Goal: Information Seeking & Learning: Learn about a topic

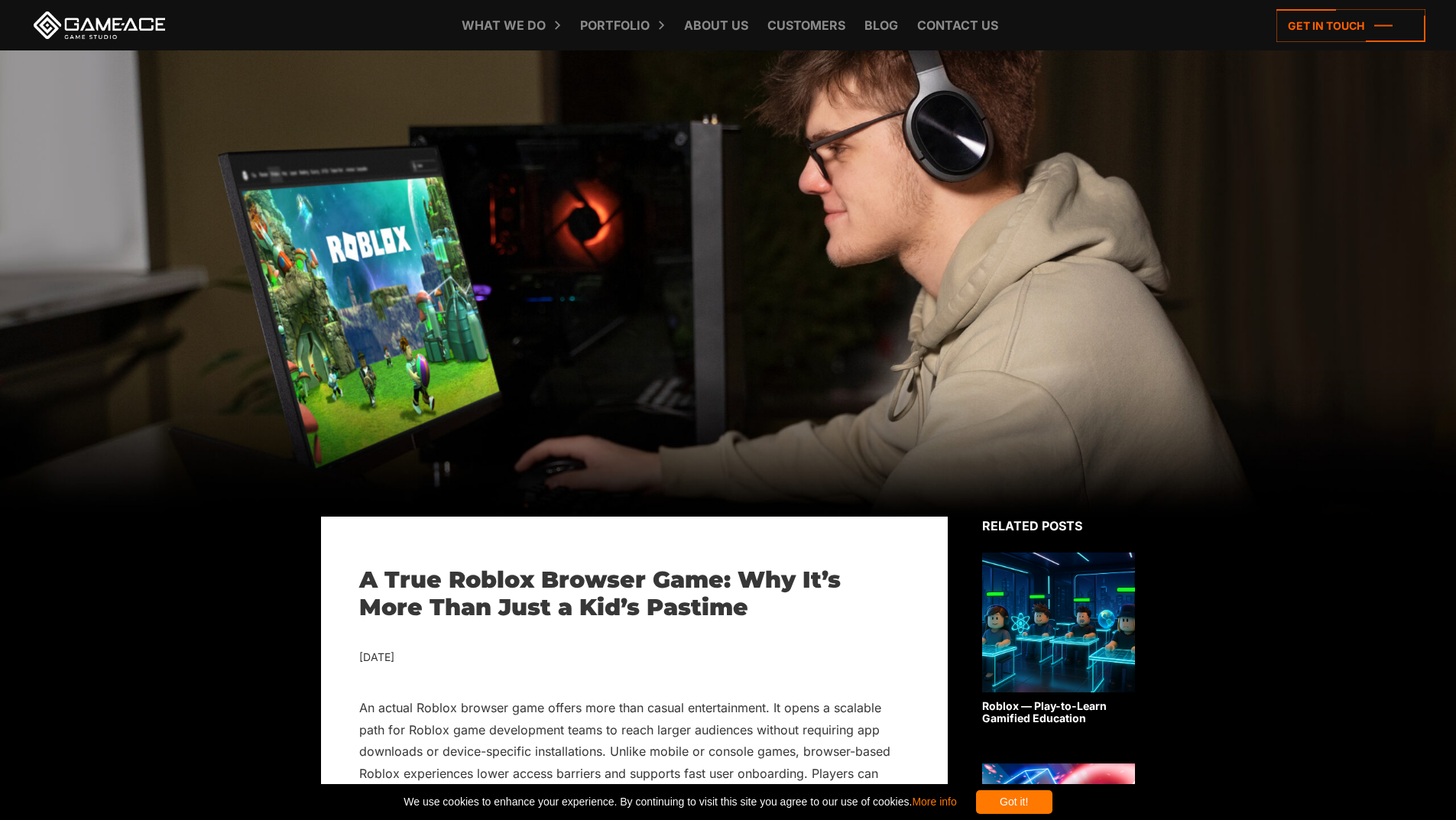
click at [1042, 802] on div "Got it!" at bounding box center [1015, 803] width 77 height 24
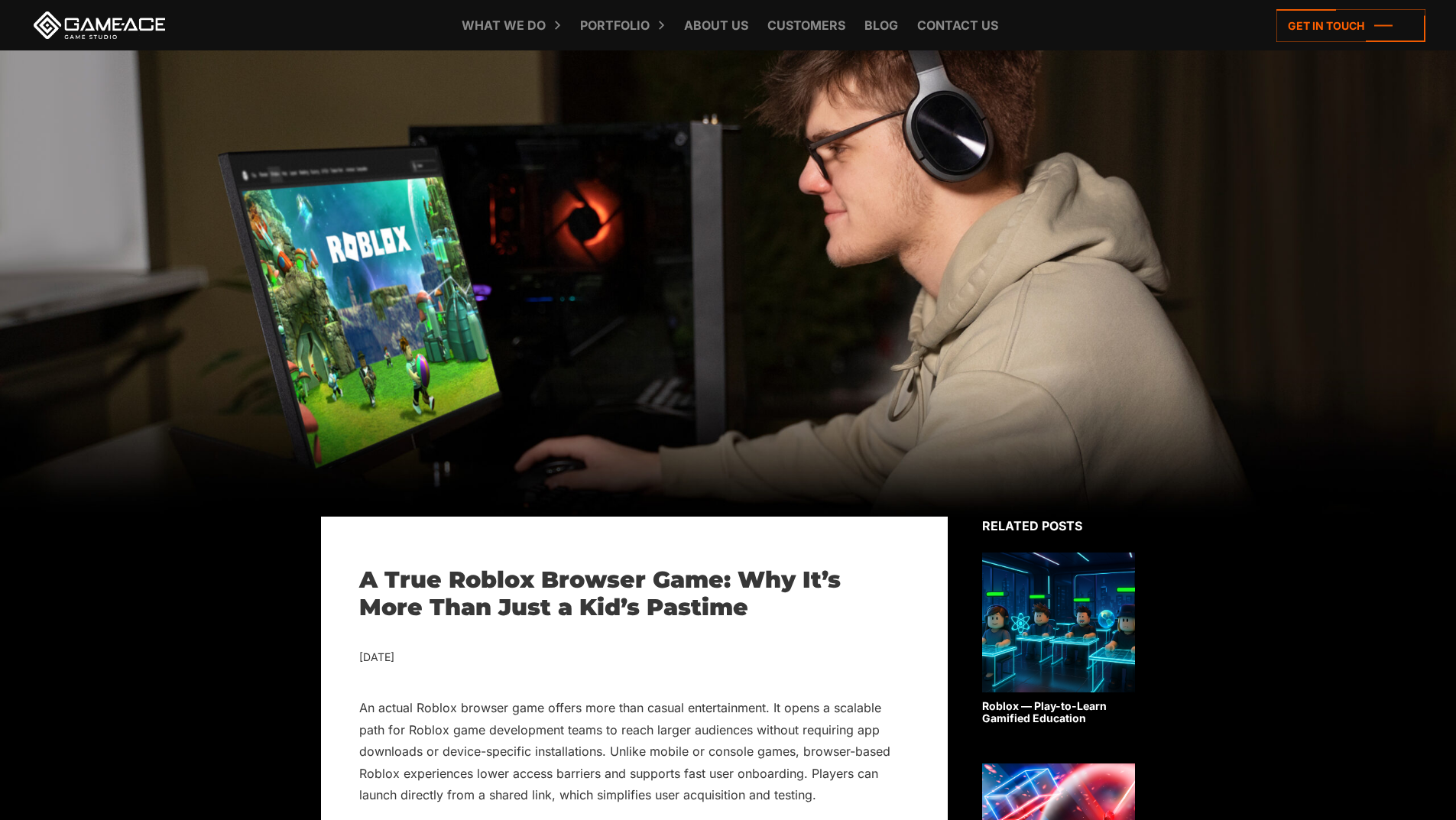
click at [1024, 793] on img at bounding box center [1058, 834] width 153 height 140
